Goal: Task Accomplishment & Management: Manage account settings

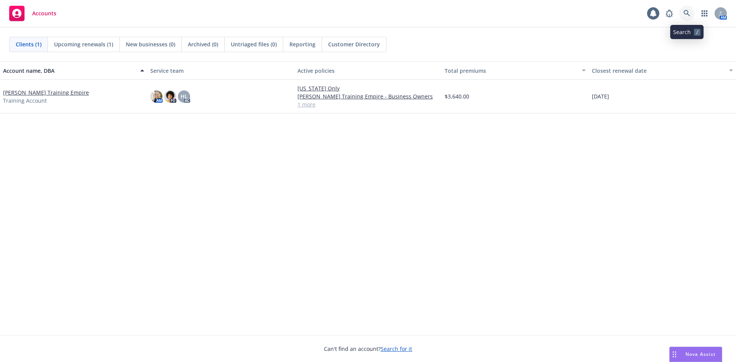
click at [686, 9] on link at bounding box center [686, 13] width 15 height 15
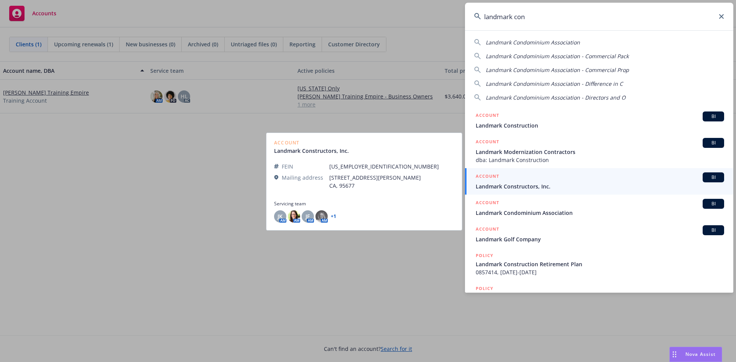
type input "landmark con"
click at [525, 184] on span "Landmark Constructors, Inc." at bounding box center [599, 186] width 248 height 8
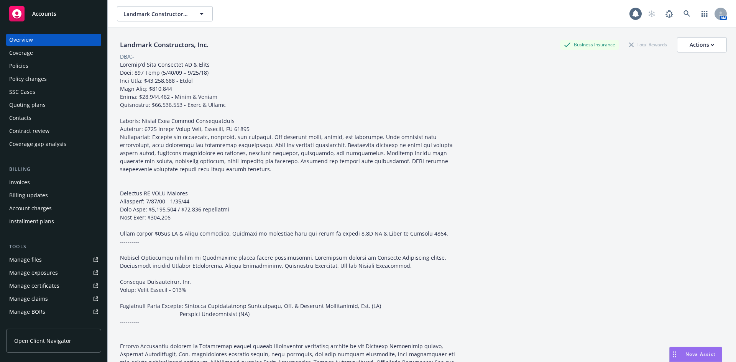
click at [20, 65] on div "Policies" at bounding box center [18, 66] width 19 height 12
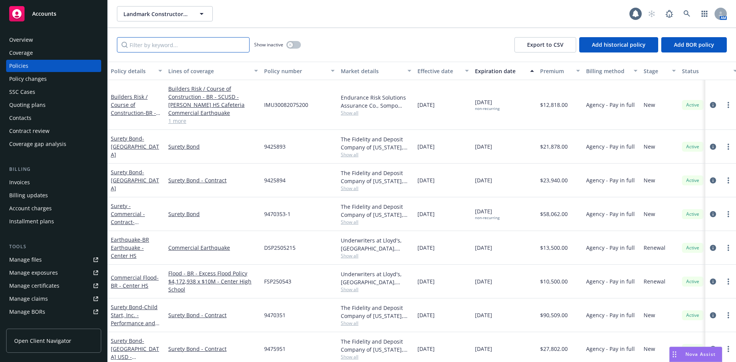
click at [175, 43] on input "Filter by keyword..." at bounding box center [183, 44] width 133 height 15
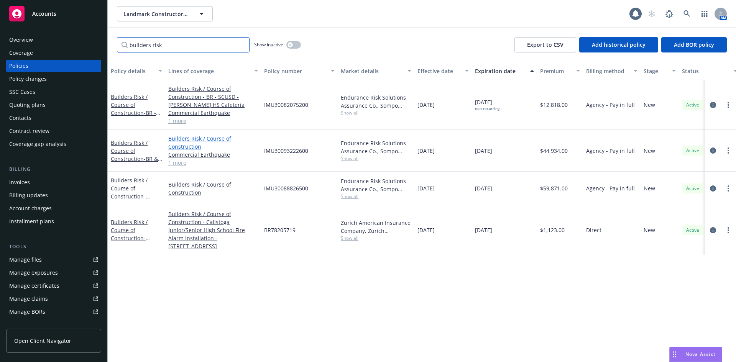
type input "builders risk"
click at [223, 141] on link "Builders Risk / Course of Construction" at bounding box center [213, 142] width 90 height 16
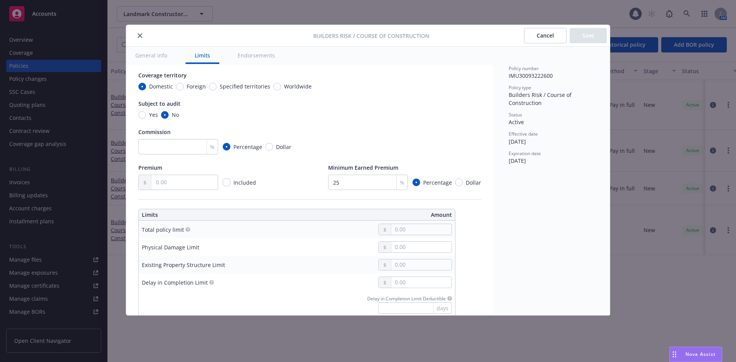
scroll to position [38, 0]
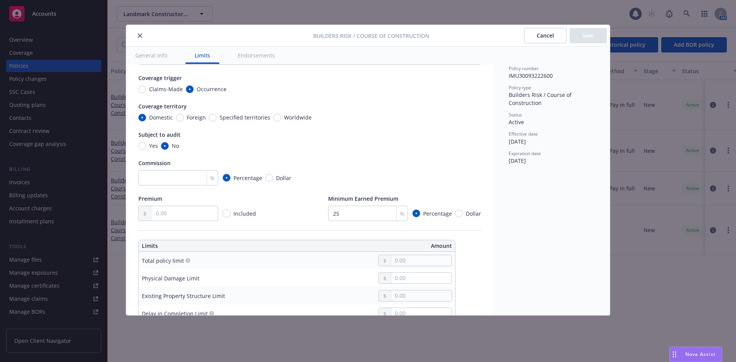
click at [156, 53] on button "General info" at bounding box center [151, 55] width 50 height 17
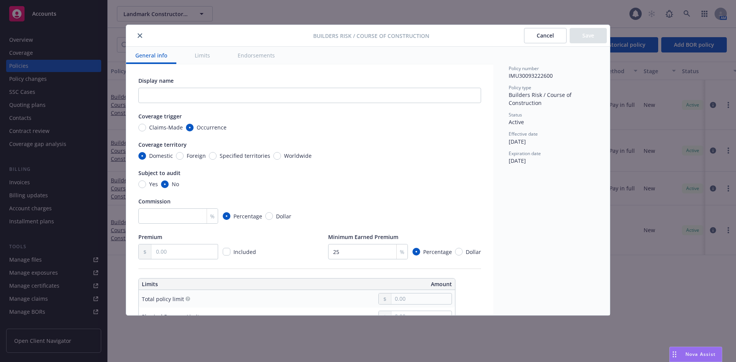
click at [197, 53] on button "Limits" at bounding box center [202, 55] width 34 height 17
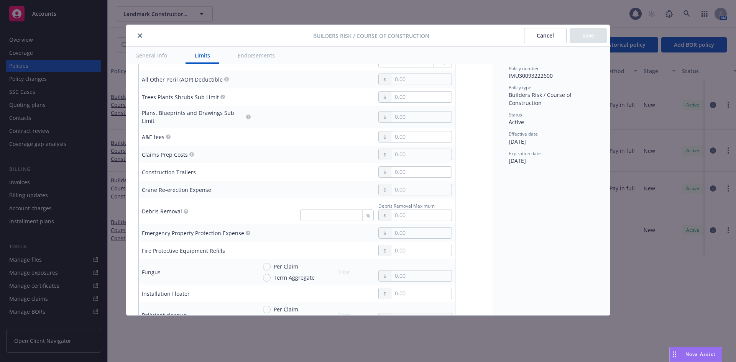
scroll to position [329, 0]
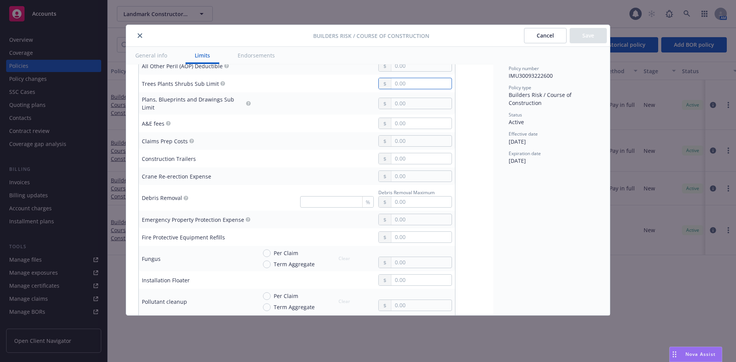
click at [394, 85] on input "text" at bounding box center [421, 83] width 60 height 11
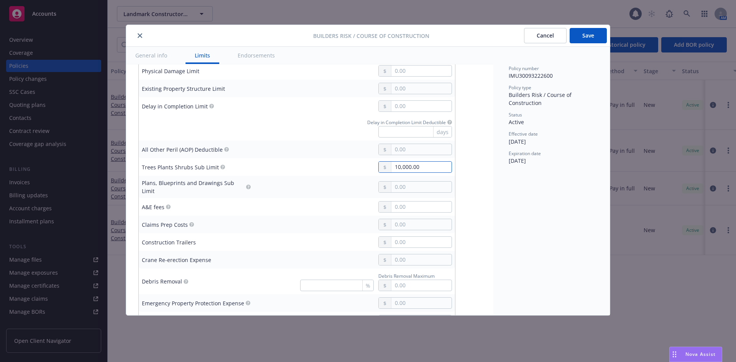
scroll to position [214, 0]
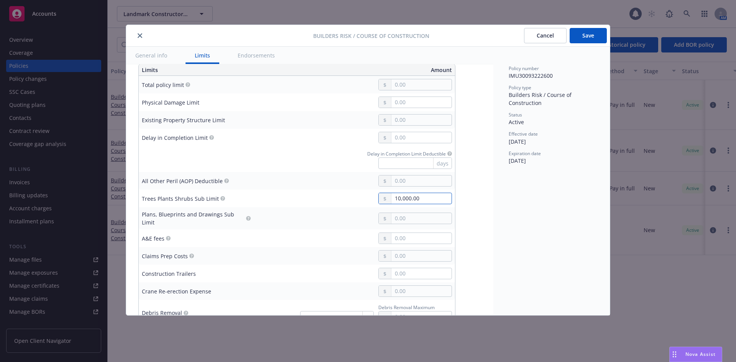
type input "10,000.00"
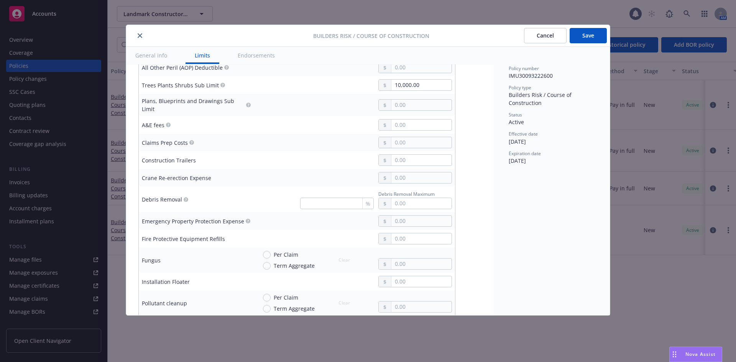
scroll to position [329, 0]
click at [399, 197] on input "text" at bounding box center [421, 202] width 60 height 11
type input "5,000.00"
click at [302, 139] on div at bounding box center [354, 140] width 195 height 11
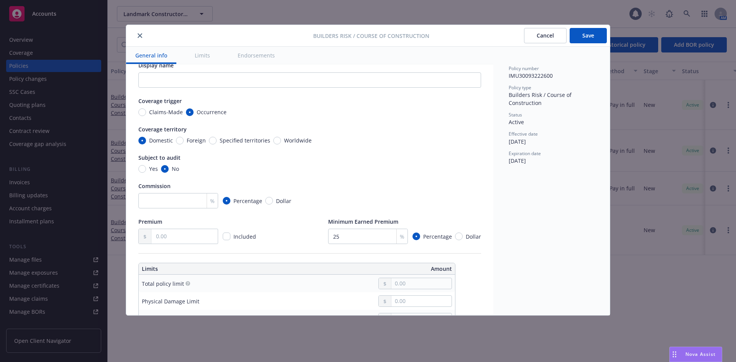
scroll to position [0, 0]
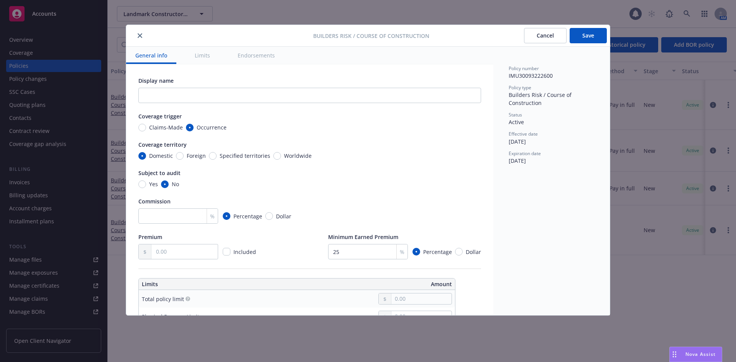
click at [589, 36] on button "Save" at bounding box center [587, 35] width 37 height 15
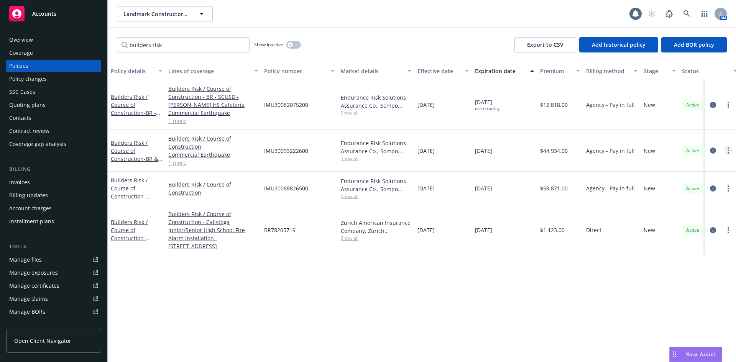
click at [726, 148] on link "more" at bounding box center [727, 150] width 9 height 9
click at [711, 150] on icon "circleInformation" at bounding box center [713, 151] width 6 height 6
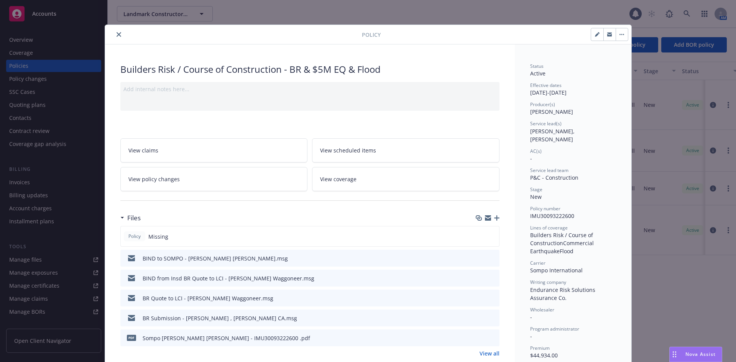
click at [118, 35] on icon "close" at bounding box center [118, 34] width 5 height 5
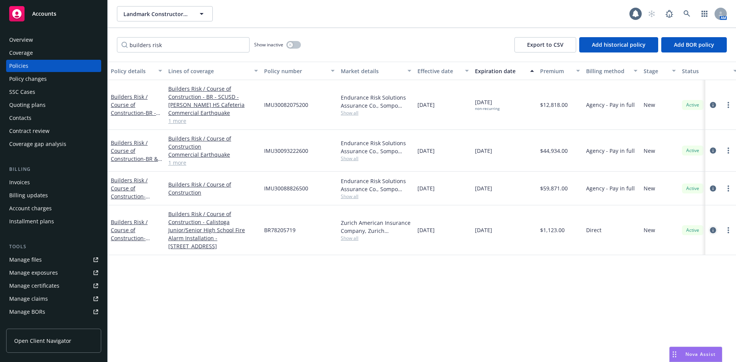
click at [711, 232] on icon "circleInformation" at bounding box center [713, 230] width 6 height 6
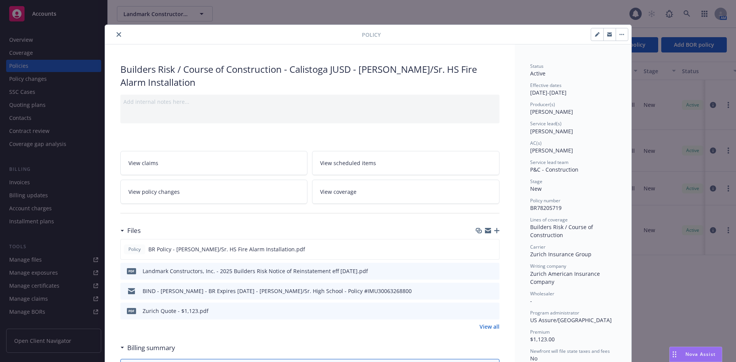
click at [117, 36] on icon "close" at bounding box center [118, 34] width 5 height 5
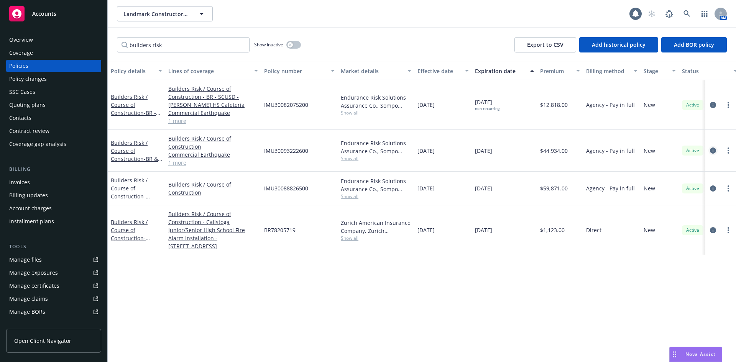
click at [714, 151] on icon "circleInformation" at bounding box center [713, 151] width 6 height 6
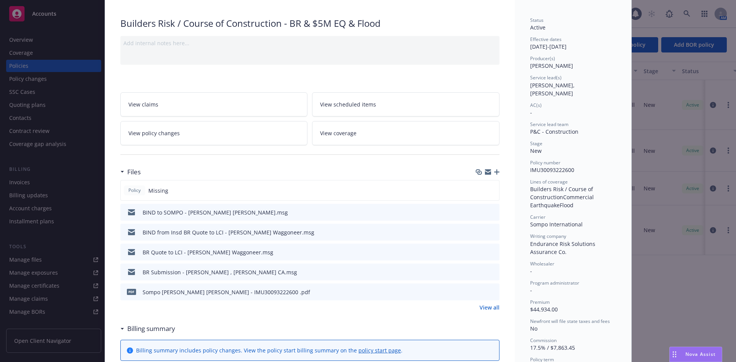
scroll to position [23, 0]
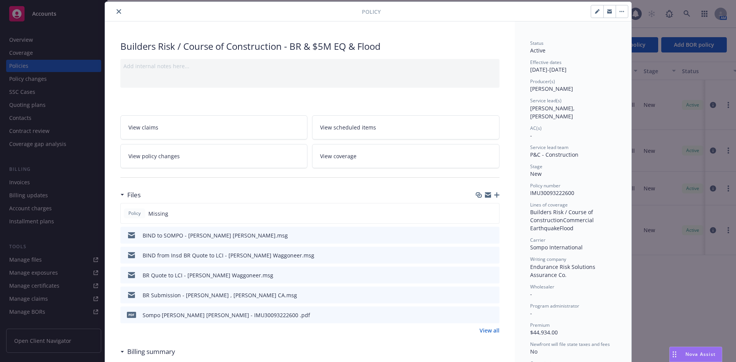
click at [116, 12] on icon "close" at bounding box center [118, 11] width 5 height 5
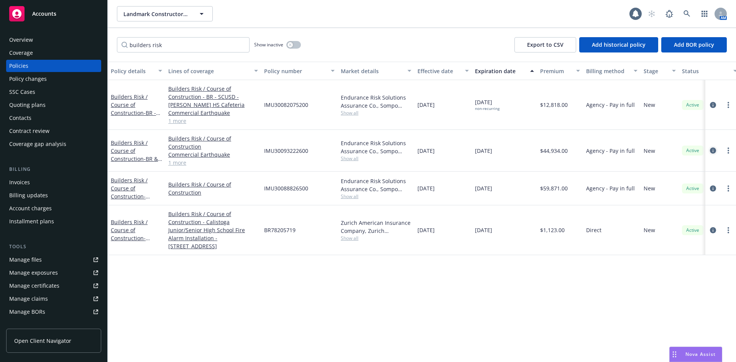
click at [711, 152] on icon "circleInformation" at bounding box center [713, 151] width 6 height 6
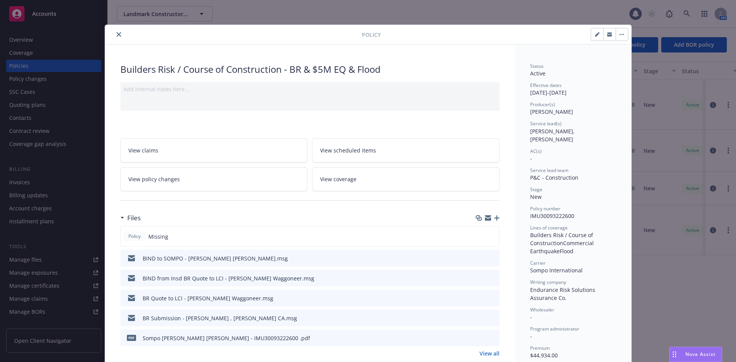
click at [118, 33] on icon "close" at bounding box center [118, 34] width 5 height 5
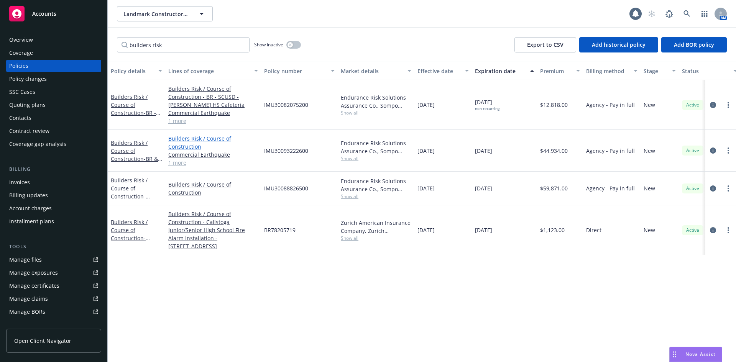
click at [225, 142] on link "Builders Risk / Course of Construction" at bounding box center [213, 142] width 90 height 16
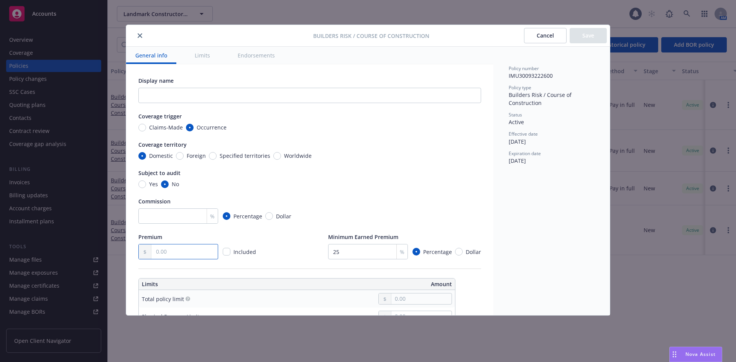
click at [182, 249] on input "text" at bounding box center [184, 251] width 66 height 15
type input "44,934.00"
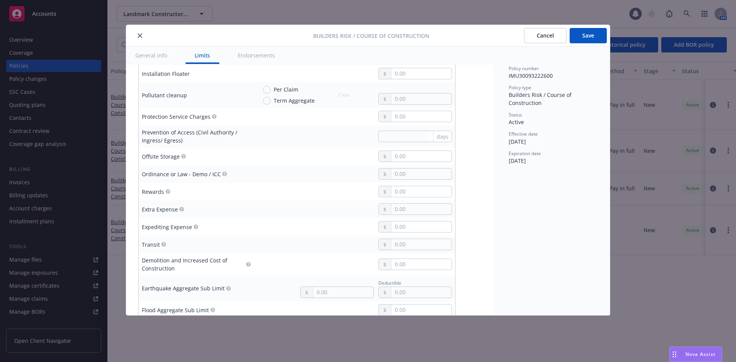
scroll to position [536, 0]
click at [396, 225] on input "text" at bounding box center [421, 226] width 60 height 11
type input "10,000.00"
click at [366, 226] on div "10,000.00" at bounding box center [354, 225] width 195 height 11
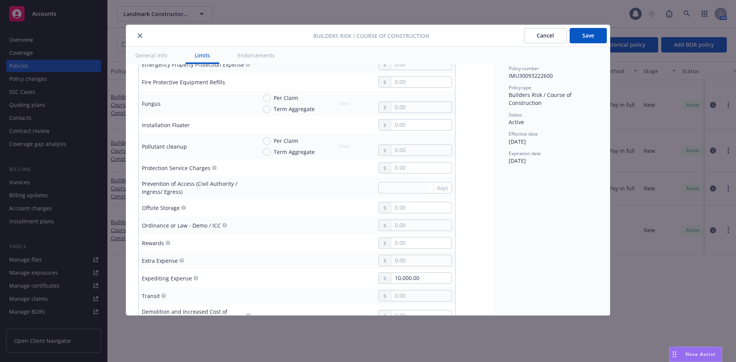
scroll to position [498, 0]
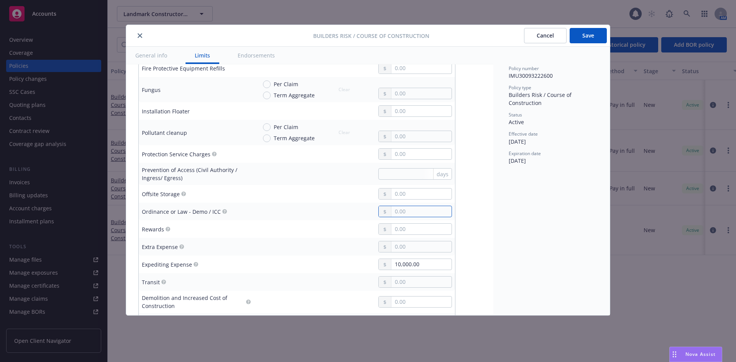
click at [397, 211] on input "text" at bounding box center [421, 211] width 60 height 11
click at [273, 213] on td at bounding box center [354, 212] width 201 height 18
click at [431, 206] on input "text" at bounding box center [421, 211] width 60 height 11
type input "50,000.00"
click at [322, 223] on div at bounding box center [354, 228] width 195 height 11
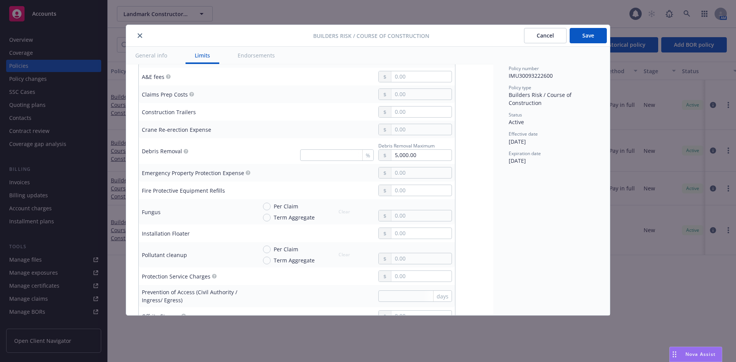
scroll to position [383, 0]
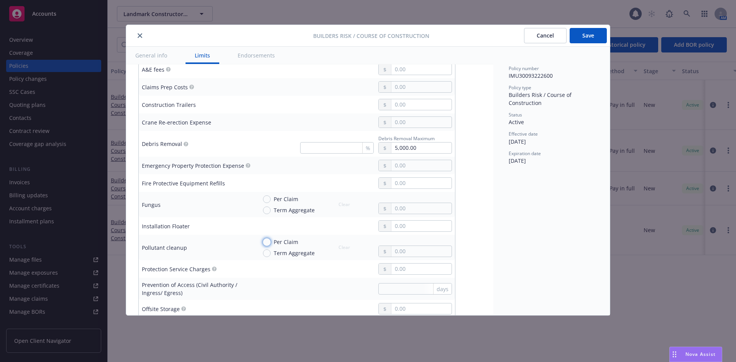
click at [263, 238] on input "Per Claim" at bounding box center [267, 242] width 8 height 8
radio input "true"
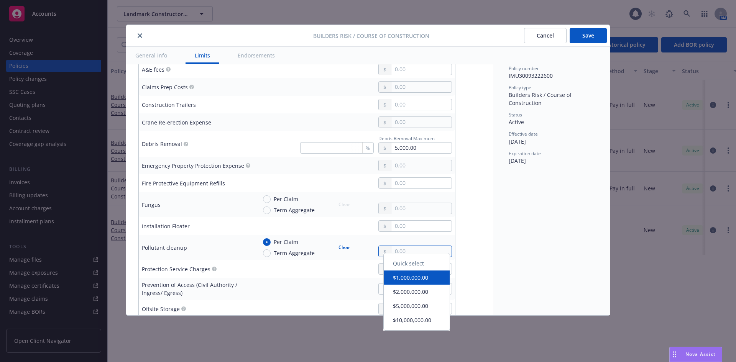
click at [408, 246] on input "text" at bounding box center [421, 251] width 60 height 11
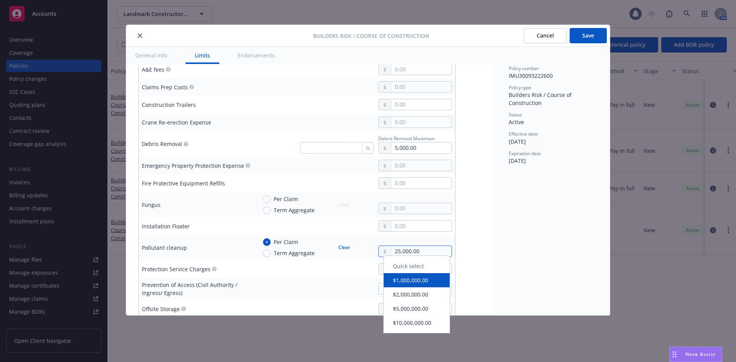
type input "25,000.00"
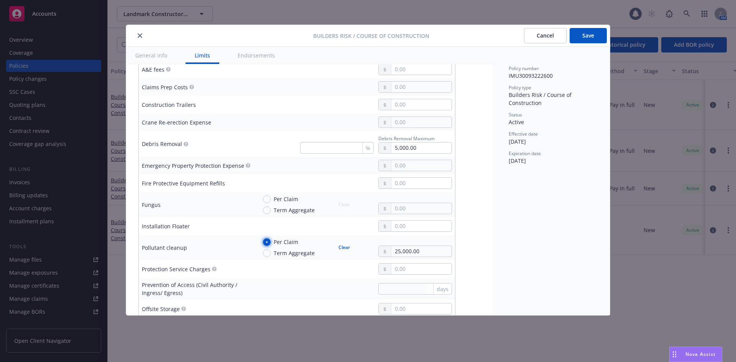
click at [268, 238] on input "Per Claim" at bounding box center [267, 242] width 8 height 8
click at [245, 246] on div "Pollutant cleanup" at bounding box center [196, 248] width 109 height 8
click at [342, 243] on button "Clear" at bounding box center [344, 247] width 21 height 11
radio input "false"
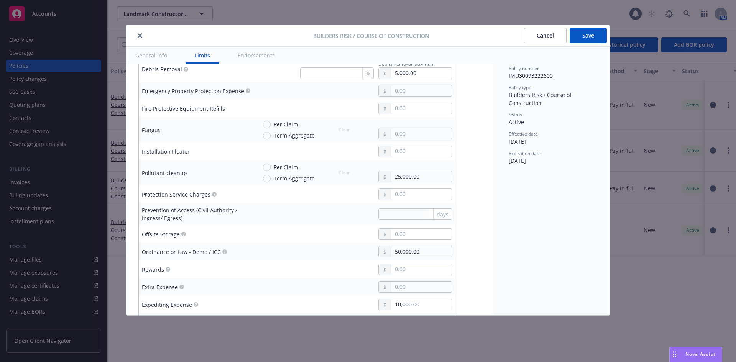
scroll to position [460, 0]
click at [430, 263] on input "text" at bounding box center [421, 267] width 60 height 11
type input "1,000.00"
click at [275, 228] on div at bounding box center [354, 231] width 195 height 11
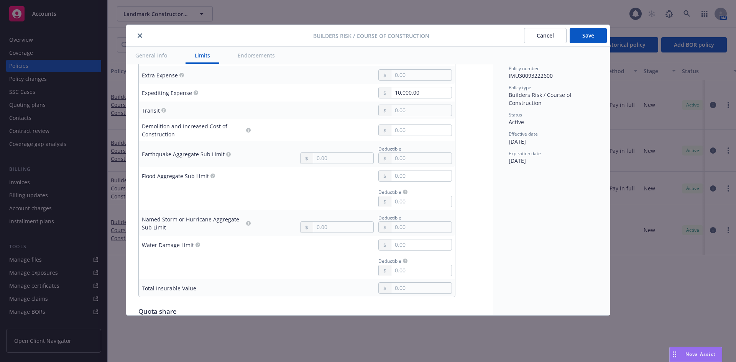
scroll to position [651, 0]
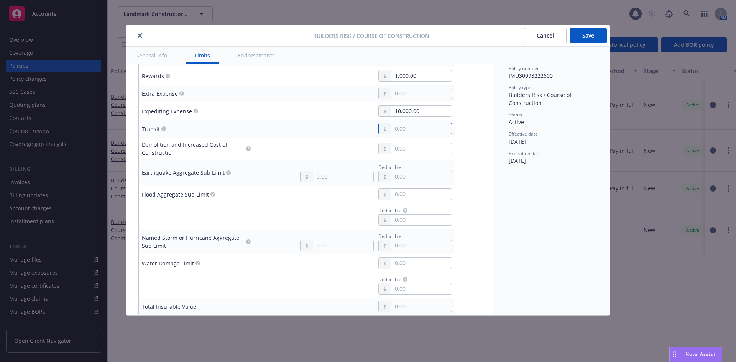
click at [398, 127] on input "text" at bounding box center [421, 128] width 60 height 11
type input "100,000.00"
click at [309, 148] on div at bounding box center [354, 148] width 195 height 11
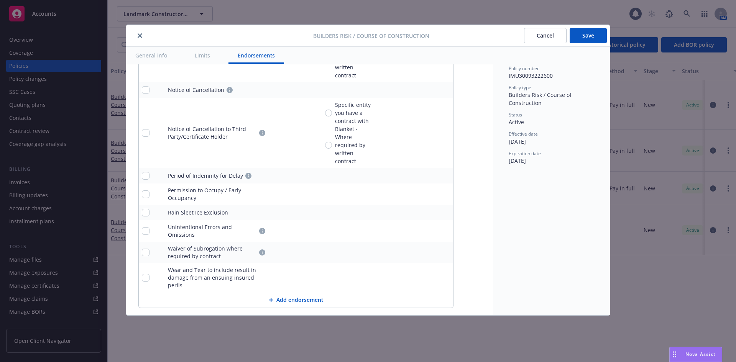
scroll to position [1364, 0]
click at [592, 38] on button "Save" at bounding box center [587, 35] width 37 height 15
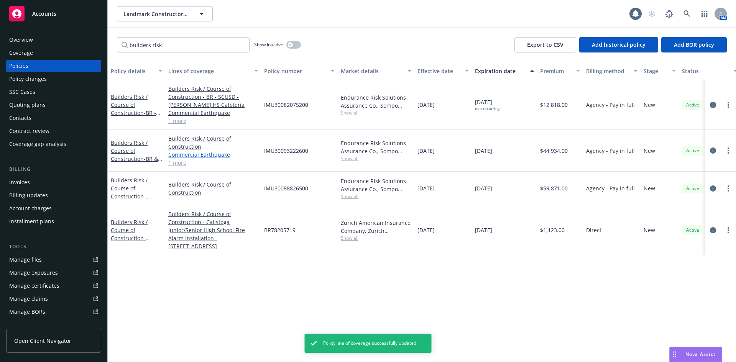
click at [198, 156] on link "Commercial Earthquake" at bounding box center [213, 155] width 90 height 8
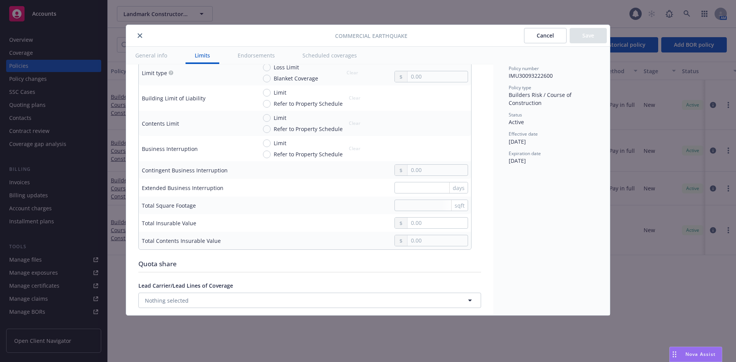
scroll to position [192, 0]
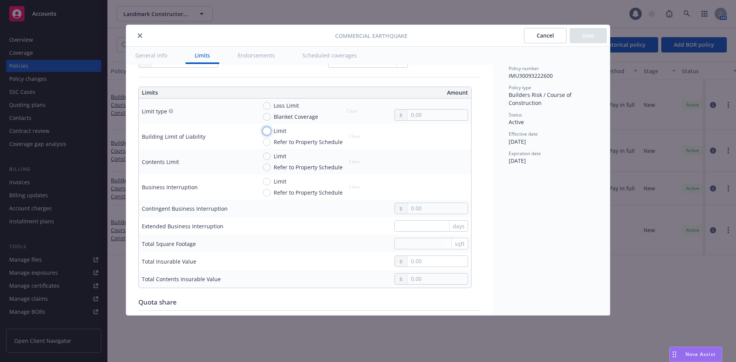
click at [268, 129] on input "Limit" at bounding box center [267, 131] width 8 height 8
radio input "true"
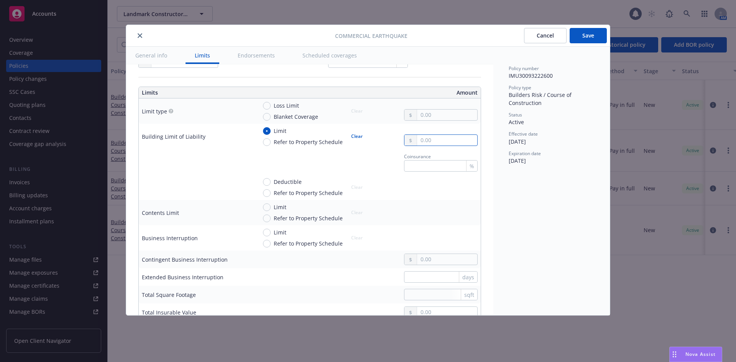
click at [425, 139] on input "text" at bounding box center [447, 140] width 60 height 11
type input "5,000,000.00"
click at [267, 183] on input "Deductible" at bounding box center [267, 182] width 8 height 8
radio input "true"
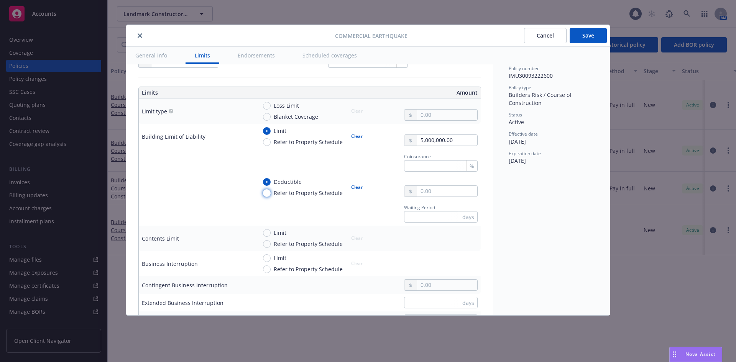
click at [265, 193] on input "Refer to Property Schedule" at bounding box center [267, 193] width 8 height 8
radio input "true"
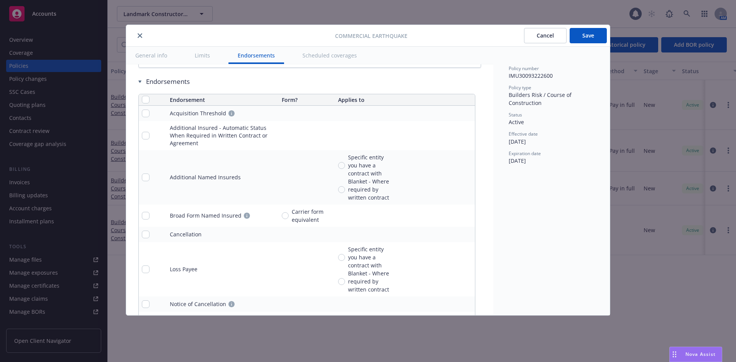
scroll to position [573, 0]
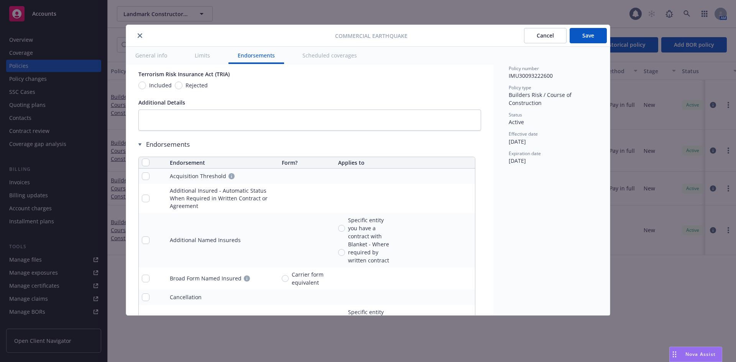
click at [579, 41] on button "Save" at bounding box center [587, 35] width 37 height 15
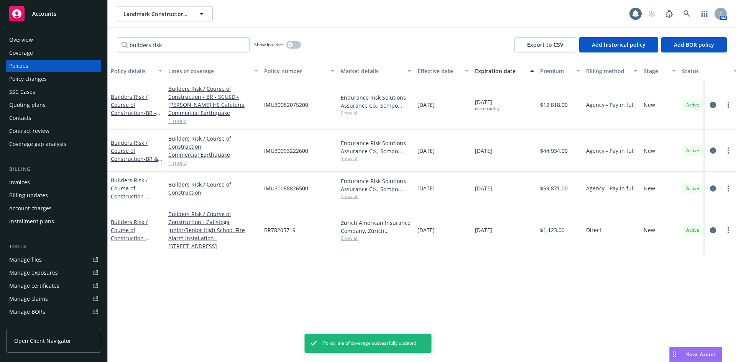
click at [172, 162] on link "1 more" at bounding box center [213, 163] width 90 height 8
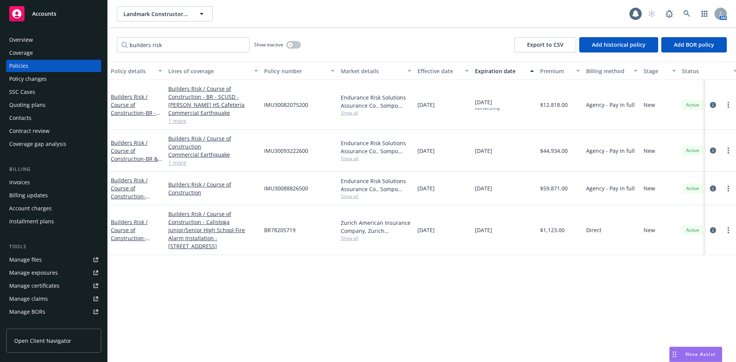
click at [175, 164] on link "1 more" at bounding box center [213, 163] width 90 height 8
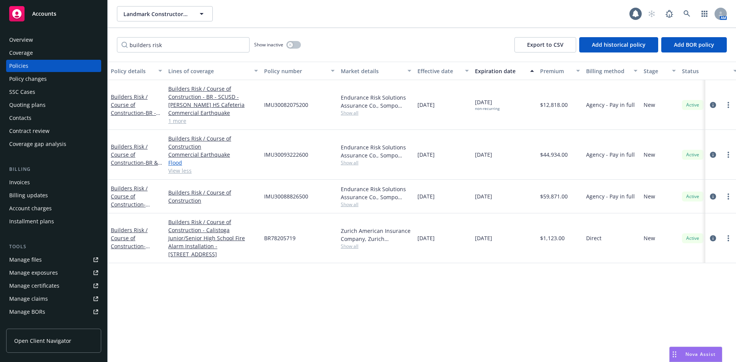
click at [175, 164] on link "Flood" at bounding box center [213, 163] width 90 height 8
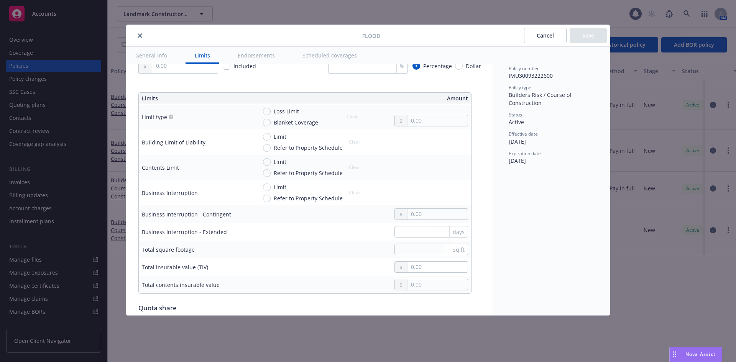
scroll to position [192, 0]
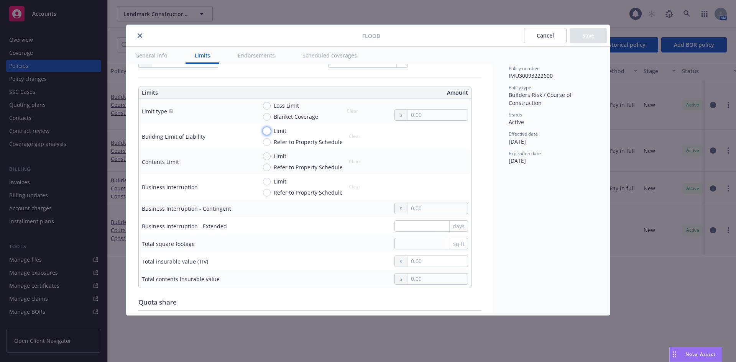
click at [269, 133] on input "Limit" at bounding box center [267, 131] width 8 height 8
radio input "true"
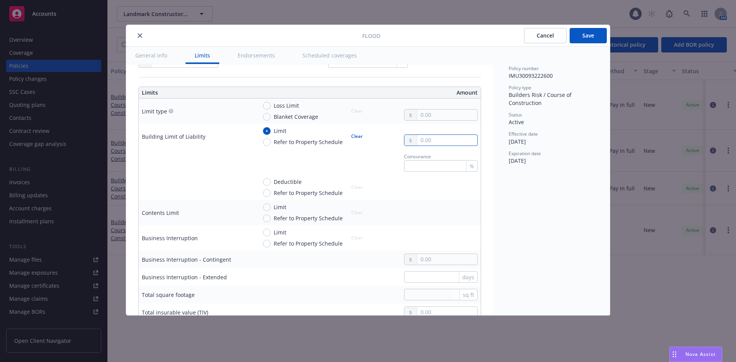
click at [441, 144] on input "text" at bounding box center [447, 140] width 60 height 11
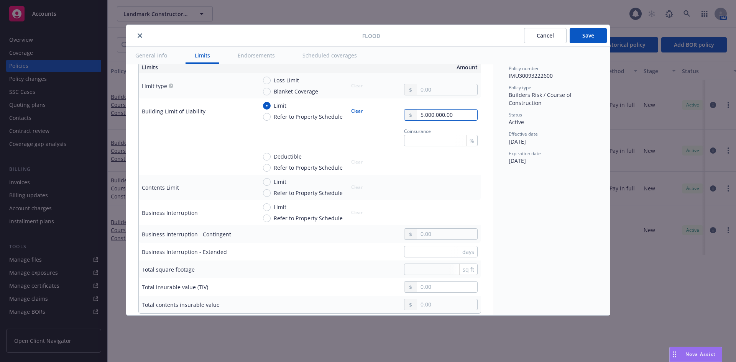
scroll to position [230, 0]
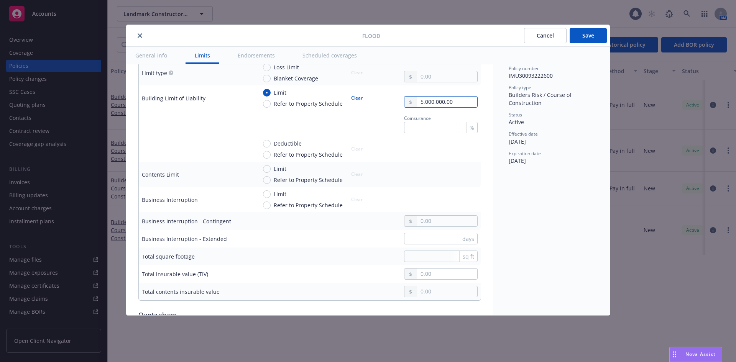
type input "5,000,000.00"
click at [578, 32] on button "Save" at bounding box center [587, 35] width 37 height 15
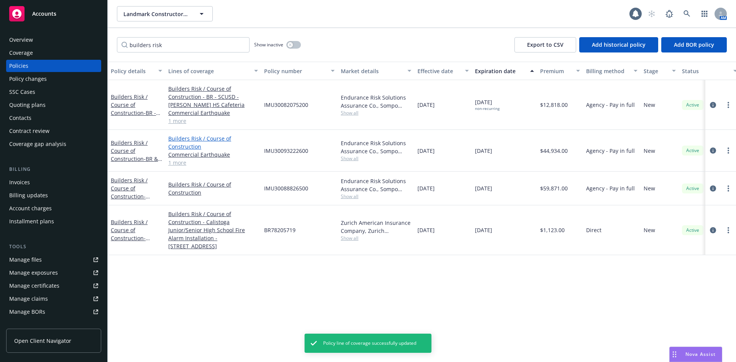
click at [213, 138] on link "Builders Risk / Course of Construction" at bounding box center [213, 142] width 90 height 16
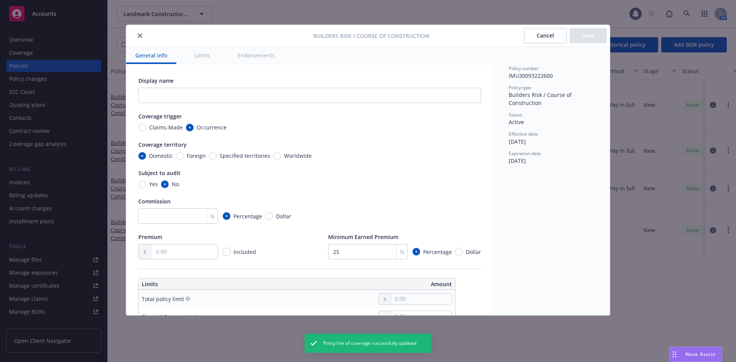
type input "44,934.00"
type input "25,000.00"
type input "50,000.00"
type input "1,000.00"
type input "10,000.00"
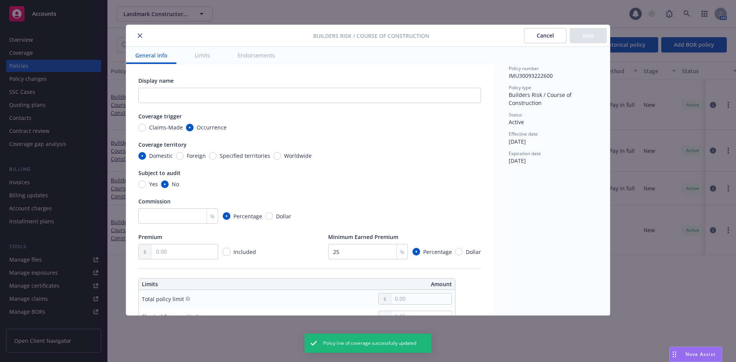
type input "100,000.00"
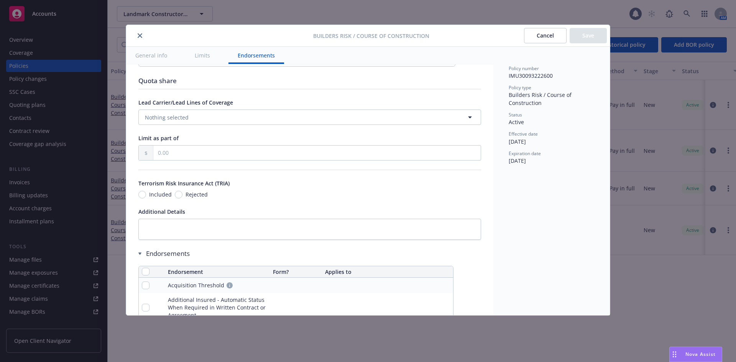
scroll to position [920, 0]
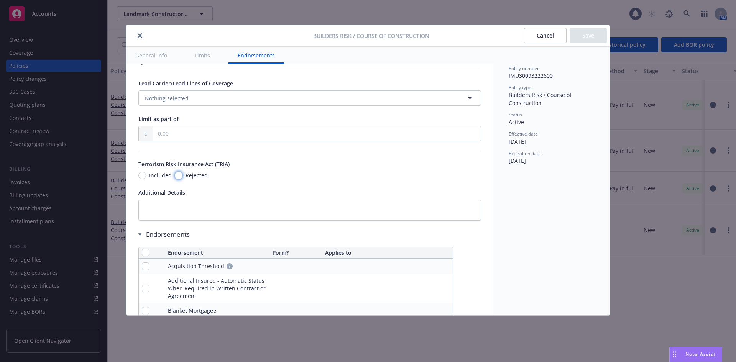
click at [177, 172] on input "Rejected" at bounding box center [179, 176] width 8 height 8
radio input "true"
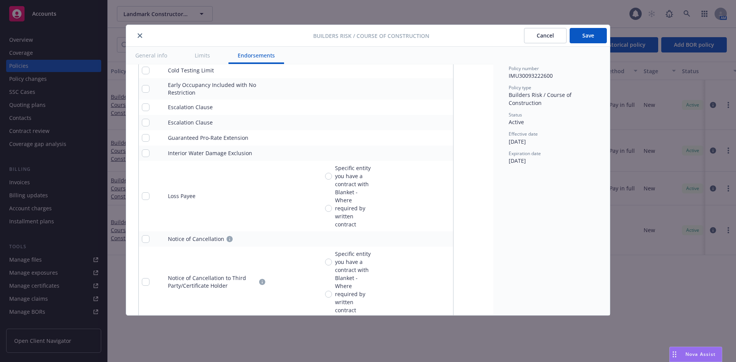
scroll to position [1226, 0]
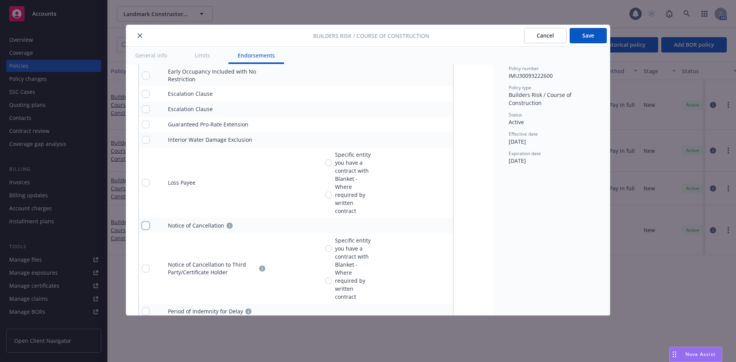
click at [146, 222] on input "checkbox" at bounding box center [146, 226] width 8 height 8
checkbox input "true"
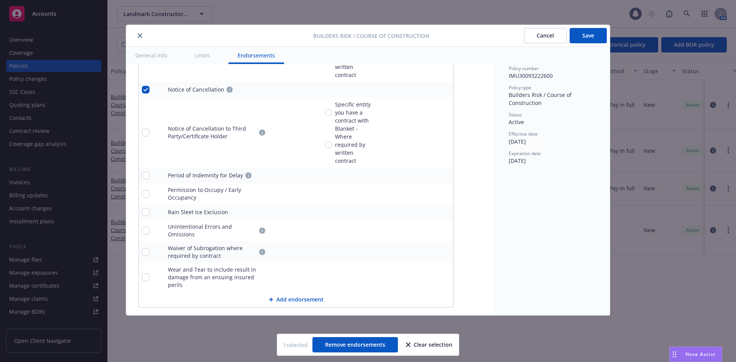
scroll to position [1364, 0]
click at [298, 290] on button "Add endorsement" at bounding box center [296, 297] width 314 height 15
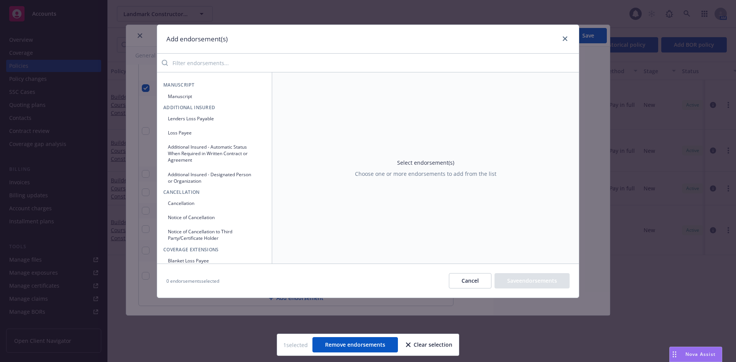
click at [466, 281] on button "Cancel" at bounding box center [470, 280] width 43 height 15
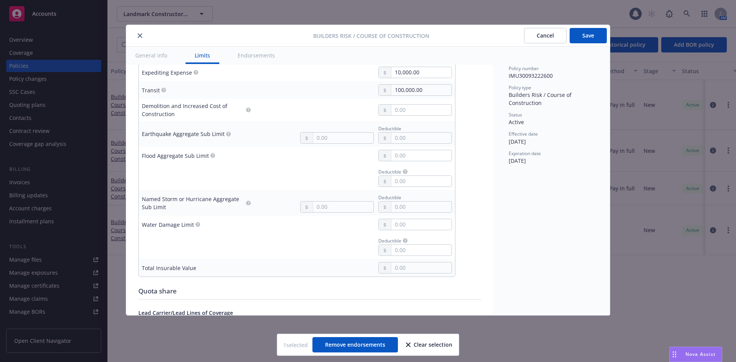
scroll to position [728, 0]
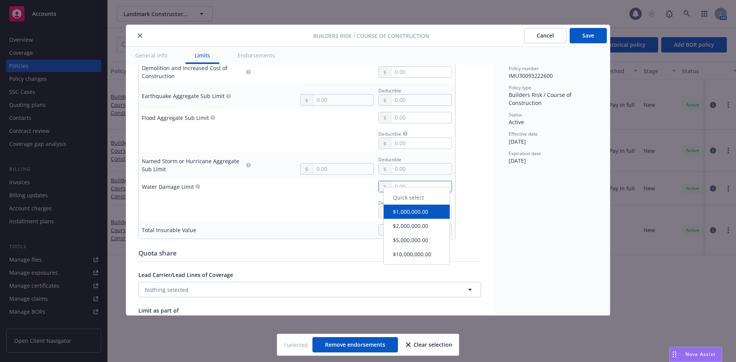
click at [409, 182] on input "text" at bounding box center [421, 186] width 60 height 11
click at [247, 190] on td "Water Damage Limit" at bounding box center [196, 187] width 115 height 18
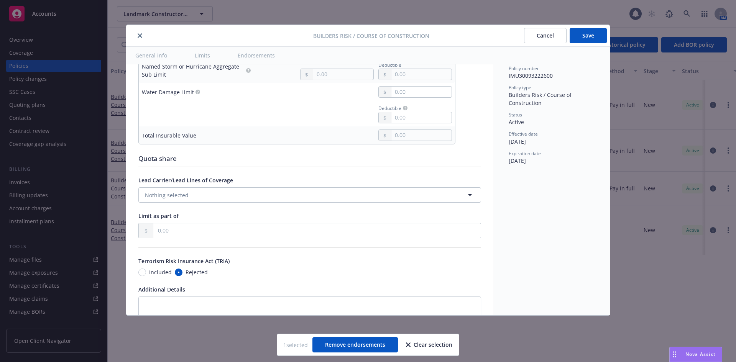
scroll to position [843, 0]
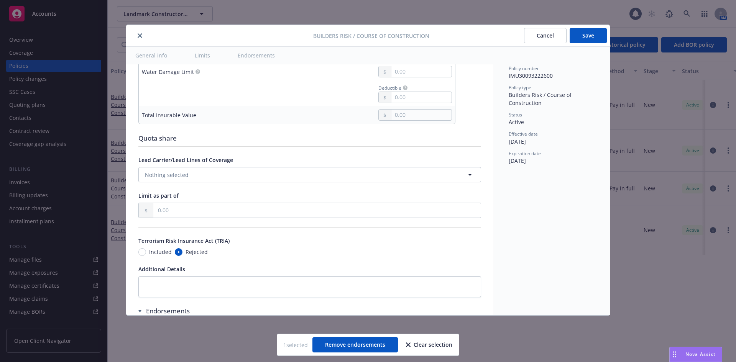
click at [582, 35] on button "Save" at bounding box center [587, 35] width 37 height 15
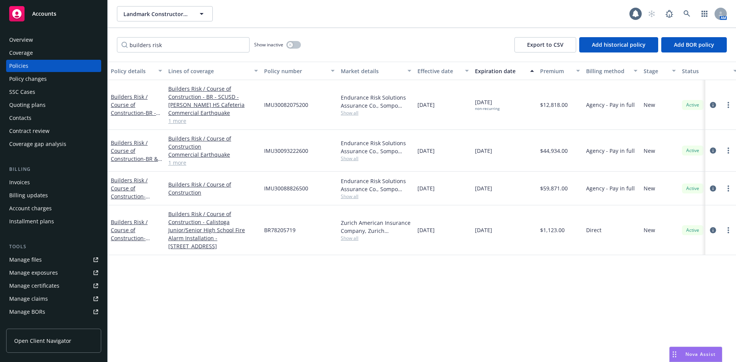
click at [314, 307] on div "Policy details Lines of coverage Policy number Market details Effective date Ex…" at bounding box center [422, 212] width 628 height 300
drag, startPoint x: 461, startPoint y: 312, endPoint x: 456, endPoint y: 361, distance: 48.5
click at [457, 356] on div "Policy details Lines of coverage Policy number Market details Effective date Ex…" at bounding box center [422, 212] width 628 height 300
click at [438, 326] on div "Policy details Lines of coverage Policy number Market details Effective date Ex…" at bounding box center [422, 212] width 628 height 300
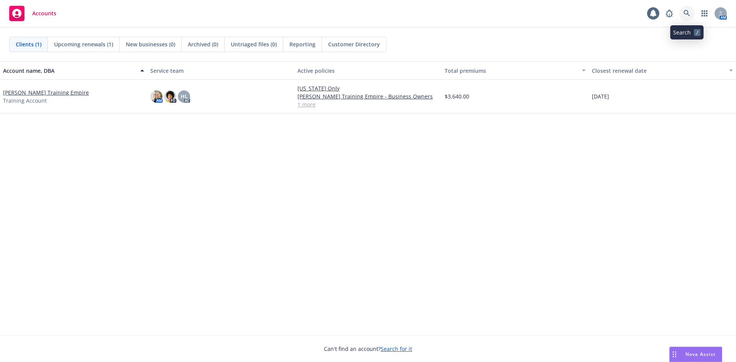
click at [684, 17] on link at bounding box center [686, 13] width 15 height 15
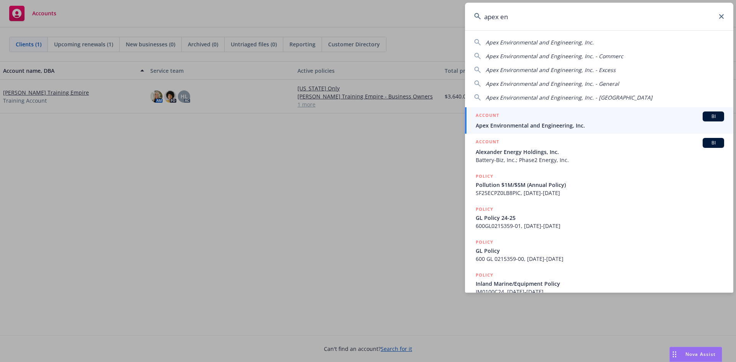
type input "apex en"
click at [611, 123] on span "Apex Environmental and Engineering, Inc." at bounding box center [599, 125] width 248 height 8
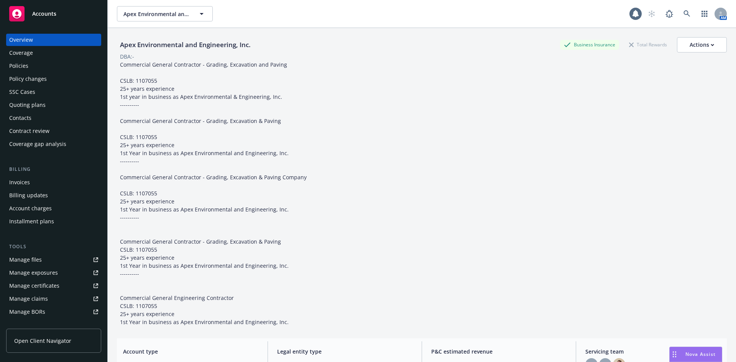
click at [44, 65] on div "Policies" at bounding box center [53, 66] width 89 height 12
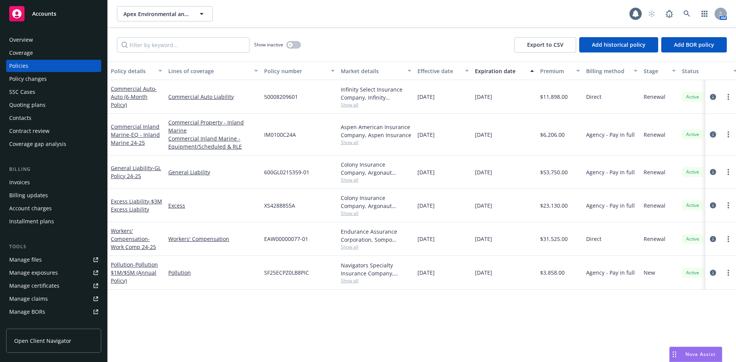
click at [713, 134] on icon "circleInformation" at bounding box center [713, 134] width 6 height 6
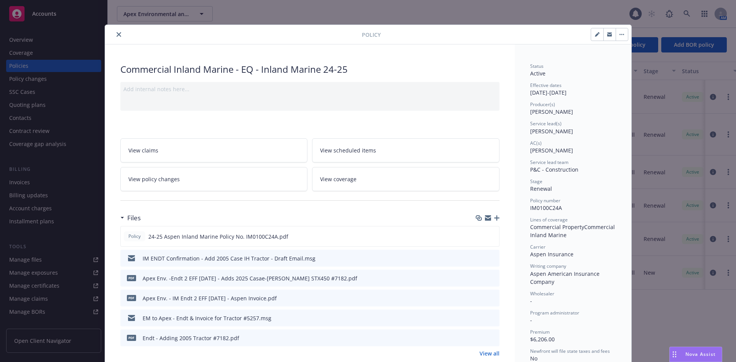
click at [117, 33] on icon "close" at bounding box center [118, 34] width 5 height 5
